Goal: Find specific page/section: Find specific page/section

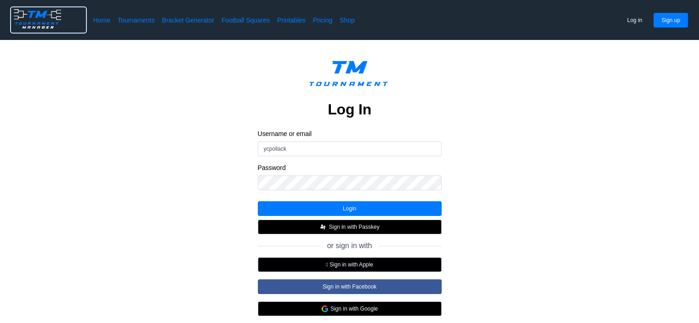
click at [25, 23] on img at bounding box center [37, 18] width 53 height 23
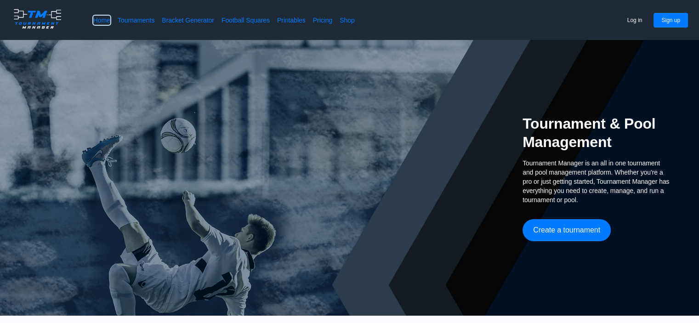
click at [103, 23] on link "Home" at bounding box center [101, 20] width 17 height 9
click at [648, 17] on button "Log in" at bounding box center [634, 20] width 31 height 15
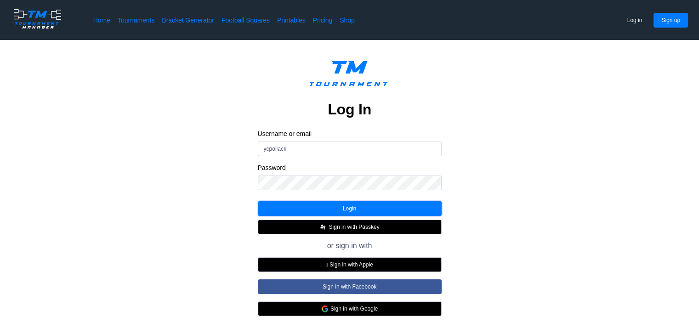
click at [376, 209] on button "Login" at bounding box center [350, 208] width 184 height 15
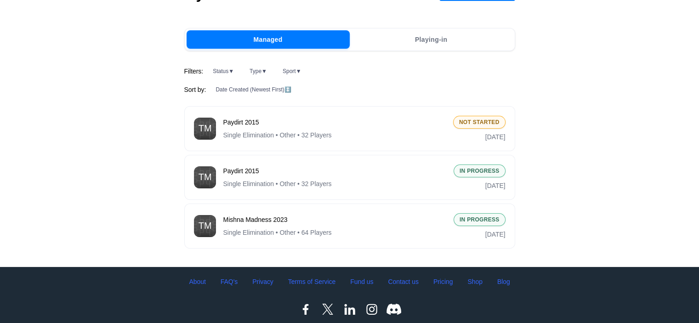
scroll to position [73, 0]
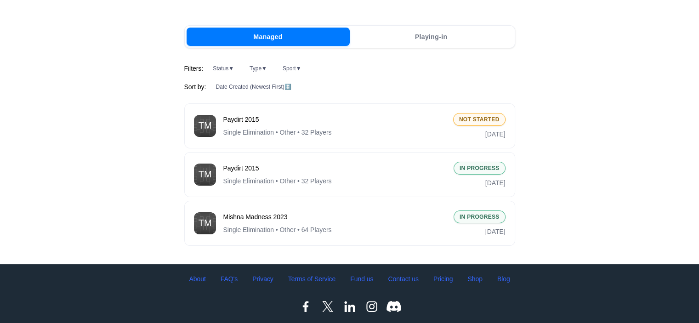
click at [323, 188] on div "Paydirt 2015 Single Elimination • Other • 32 Players In Progress [DATE]" at bounding box center [349, 174] width 331 height 45
